Goal: Task Accomplishment & Management: Manage account settings

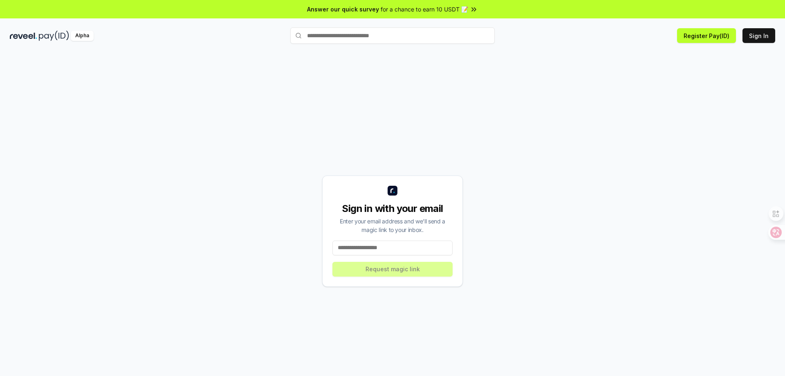
click at [375, 246] on input at bounding box center [393, 248] width 120 height 15
type input "**********"
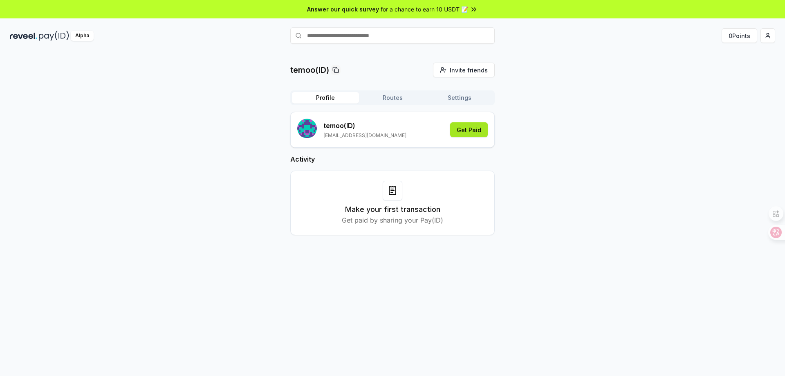
click at [464, 134] on button "Get Paid" at bounding box center [469, 129] width 38 height 15
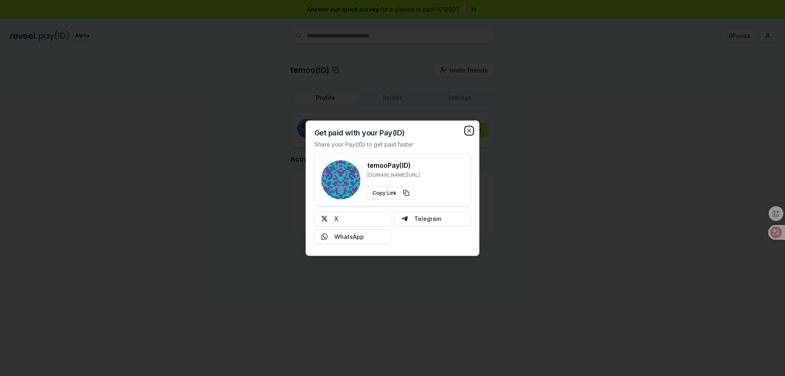
click at [469, 131] on icon "button" at bounding box center [469, 130] width 7 height 7
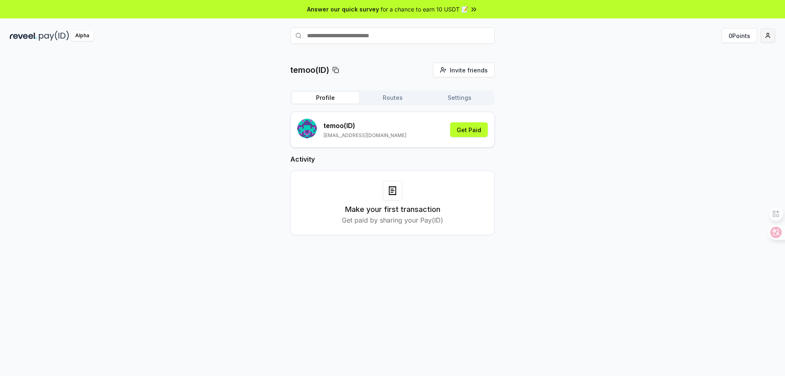
click at [767, 36] on html "Answer our quick survey for a chance to earn 10 USDT 📝 Alpha 0 Points temoo(ID)…" at bounding box center [392, 188] width 785 height 376
click at [696, 53] on div "temoo(ID)" at bounding box center [729, 52] width 91 height 15
click at [473, 136] on html "Answer our quick survey for a chance to earn 10 USDT 📝 Alpha 0 Points temoo(ID)…" at bounding box center [392, 188] width 785 height 376
click at [468, 131] on button "Get Paid" at bounding box center [469, 129] width 38 height 15
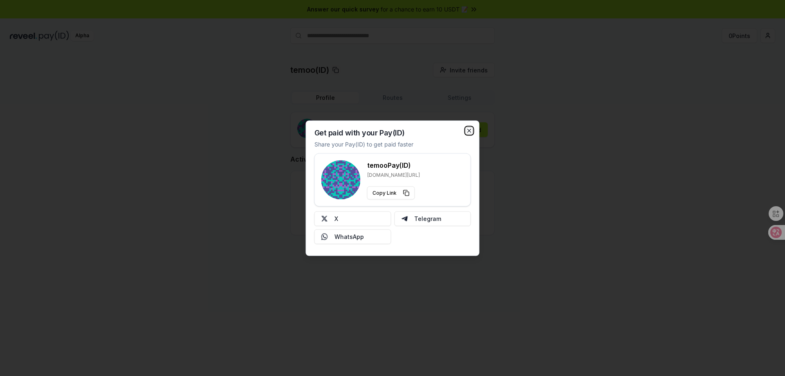
click at [471, 129] on icon "button" at bounding box center [469, 130] width 3 height 3
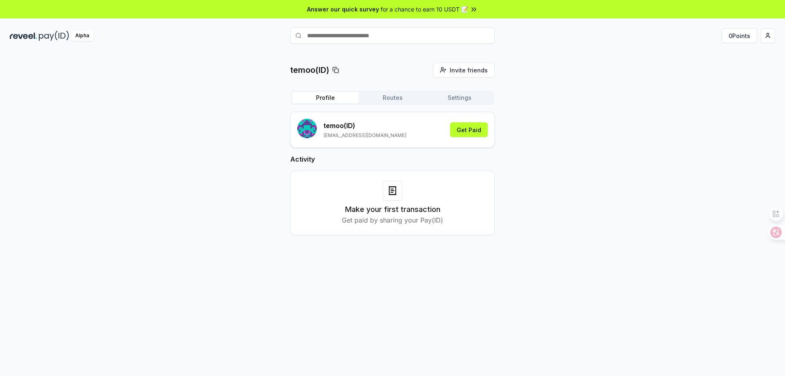
click at [397, 100] on button "Routes" at bounding box center [392, 97] width 67 height 11
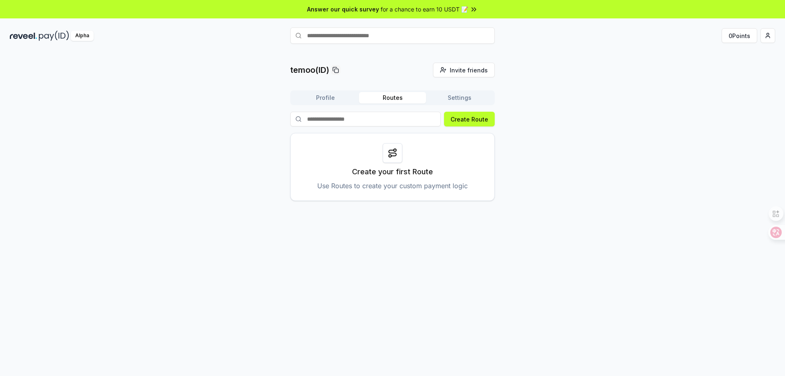
click at [455, 97] on button "Settings" at bounding box center [459, 97] width 67 height 11
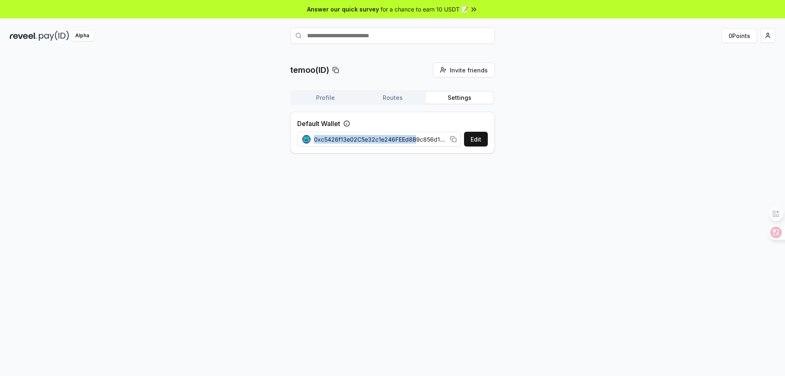
drag, startPoint x: 416, startPoint y: 137, endPoint x: 545, endPoint y: 135, distance: 128.9
click at [545, 135] on div "temoo(ID) Invite friends Invite Profile Routes Settings Default Wallet Edit 0xc…" at bounding box center [393, 111] width 766 height 97
click at [28, 31] on img at bounding box center [23, 36] width 27 height 10
